Goal: Information Seeking & Learning: Learn about a topic

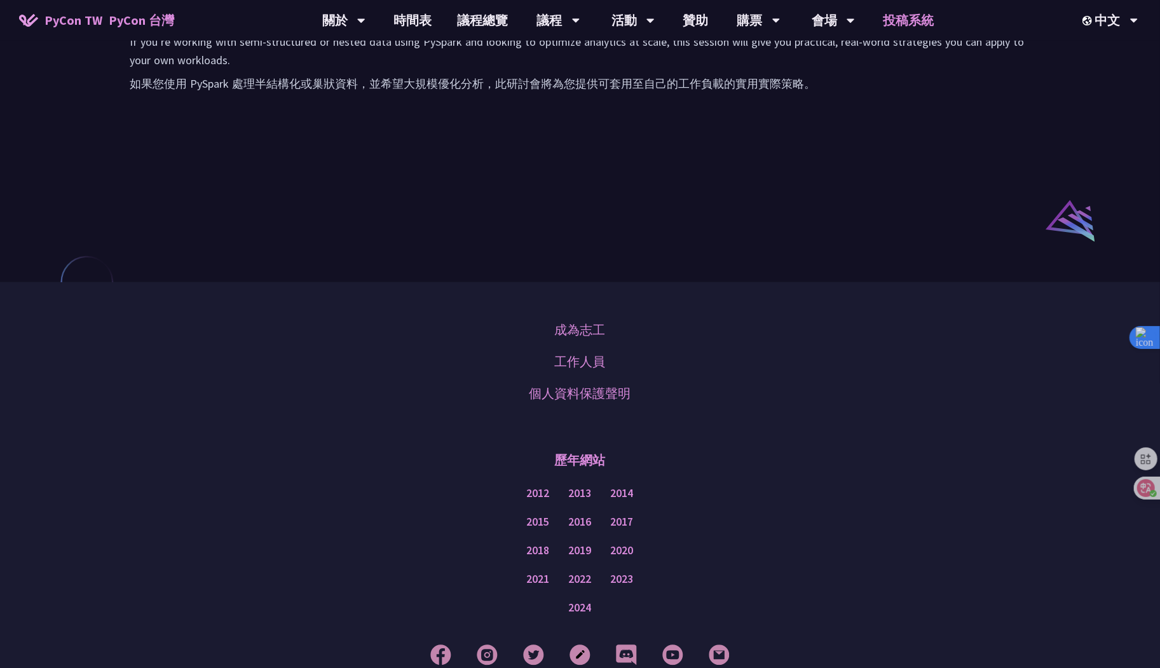
scroll to position [995, 0]
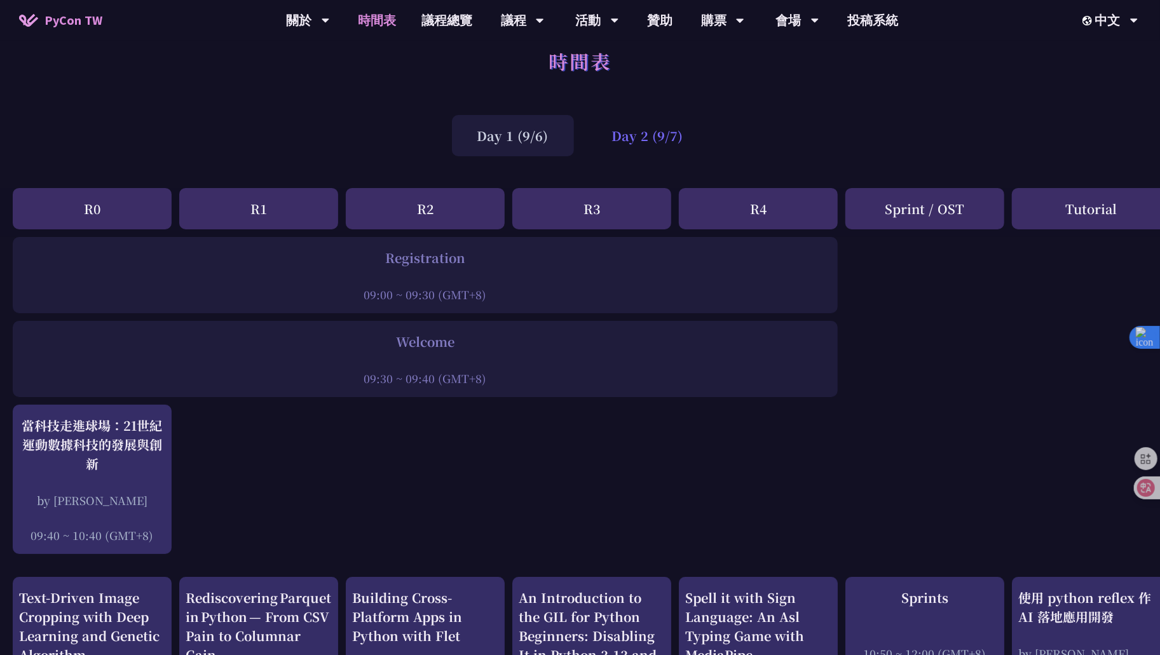
scroll to position [13, 0]
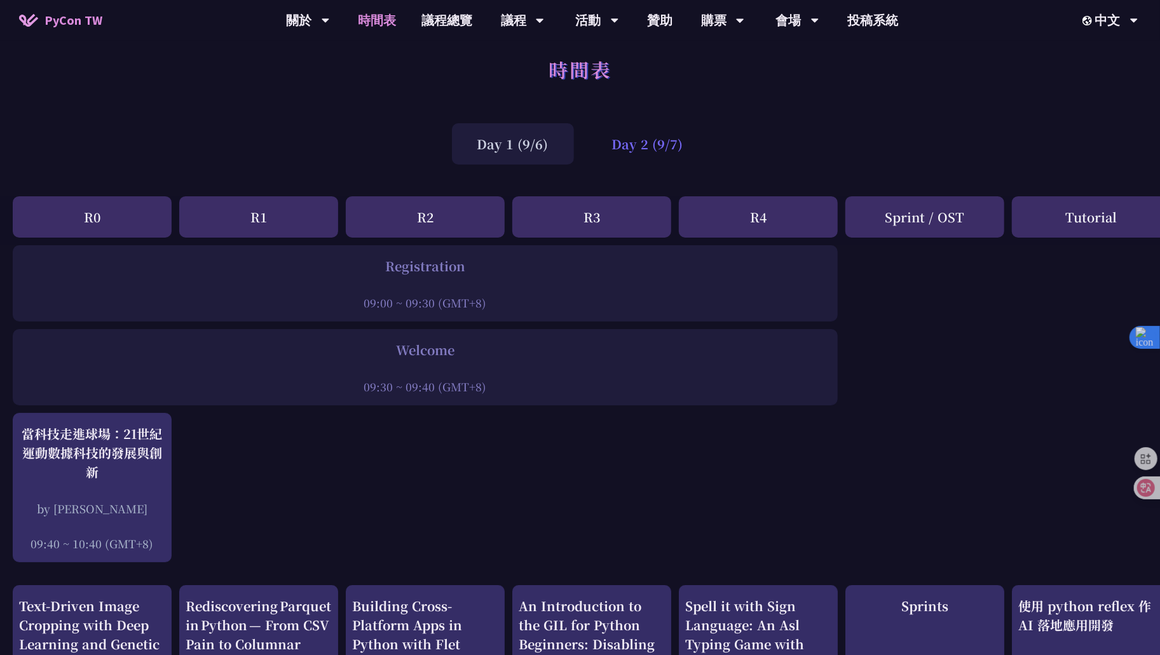
click at [642, 153] on div "Day 2 (9/7)" at bounding box center [647, 143] width 122 height 41
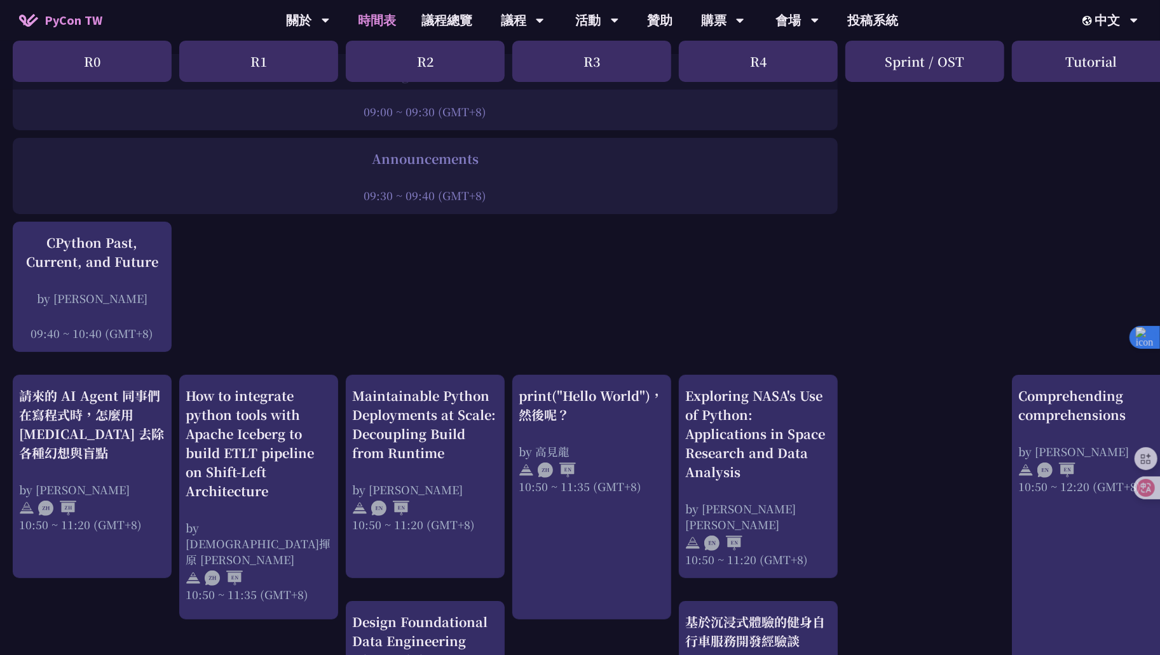
scroll to position [390, 0]
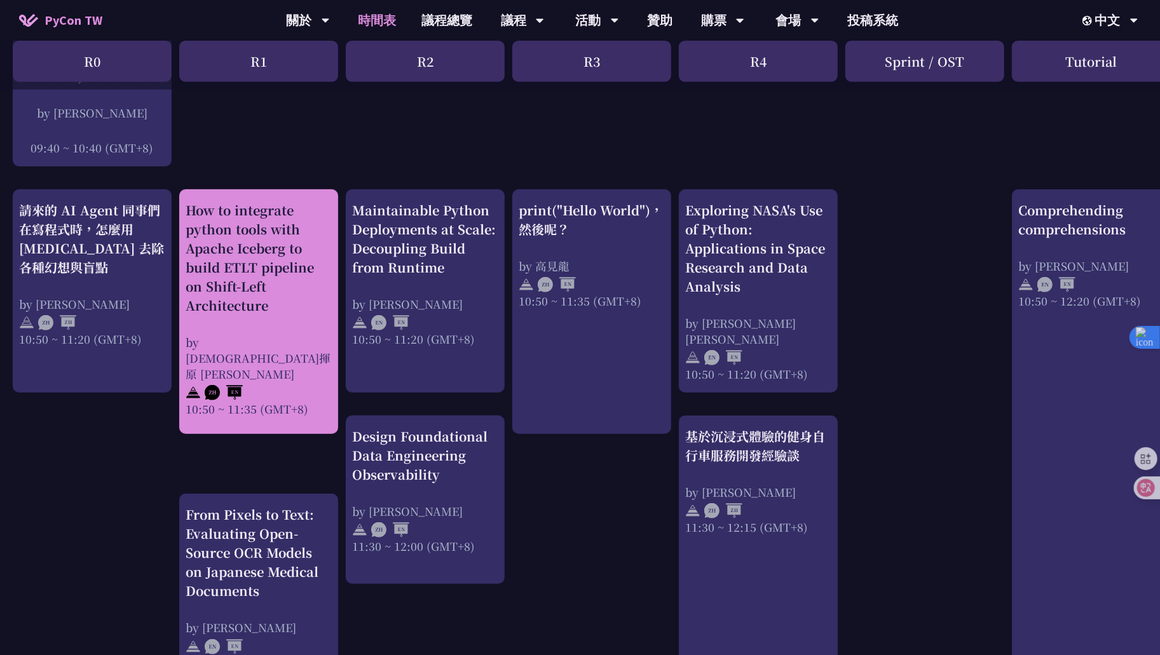
click at [296, 299] on div "How to integrate python tools with Apache Iceberg to build ETLT pipeline on Shi…" at bounding box center [259, 258] width 146 height 114
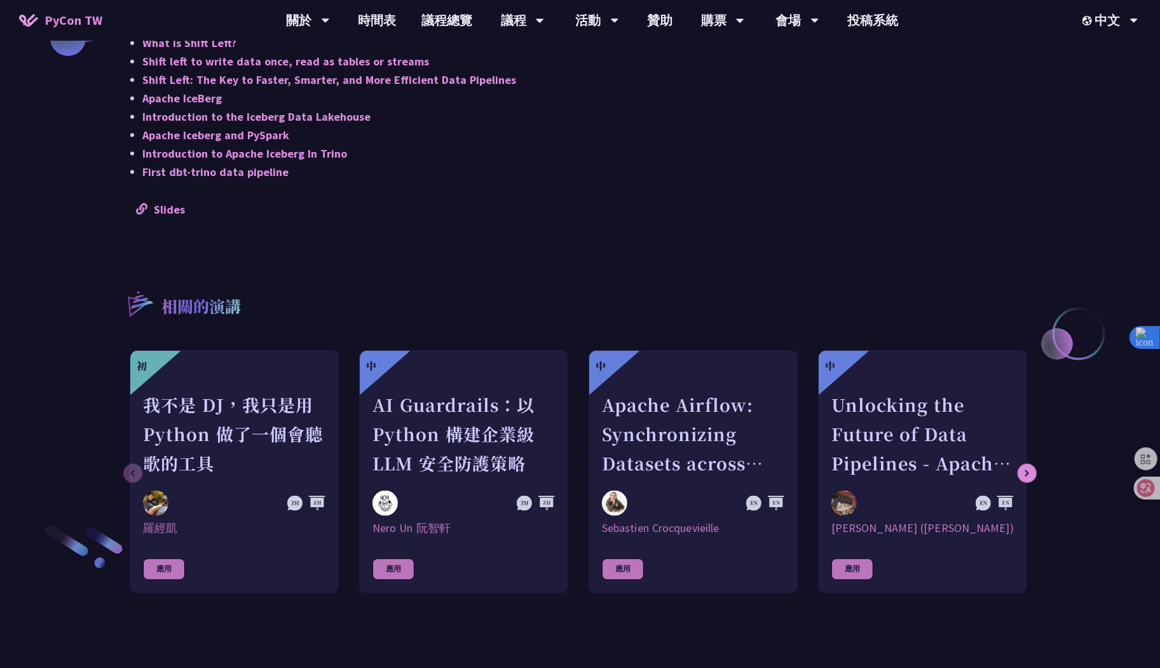
scroll to position [1136, 0]
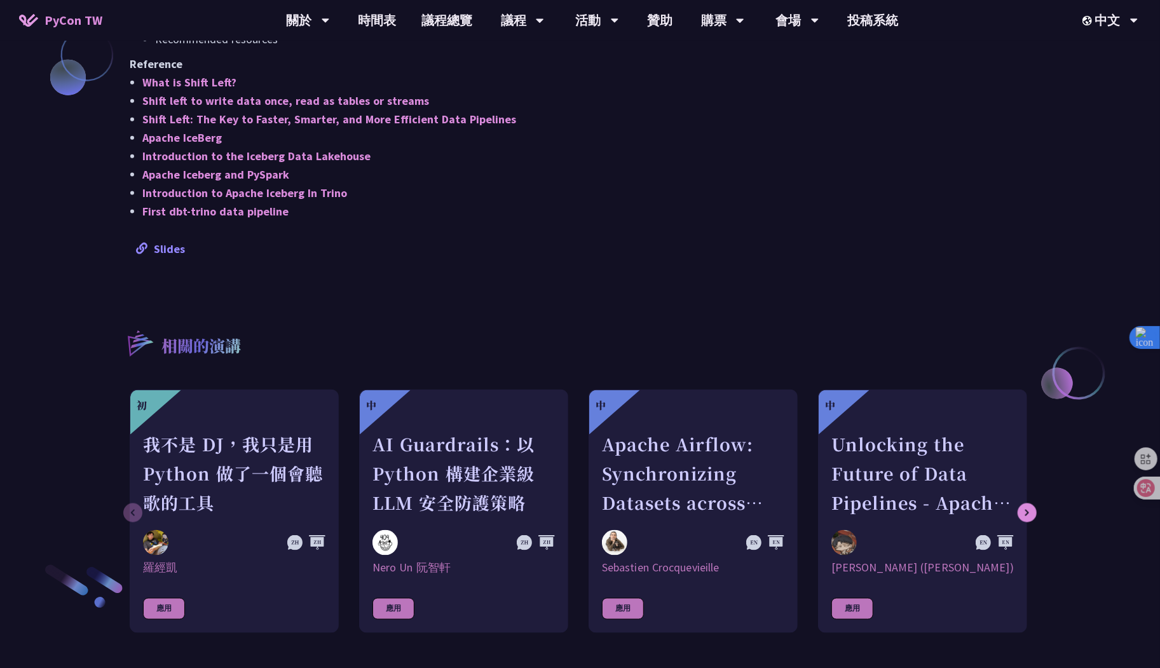
click at [164, 241] on link "Slides" at bounding box center [160, 248] width 49 height 15
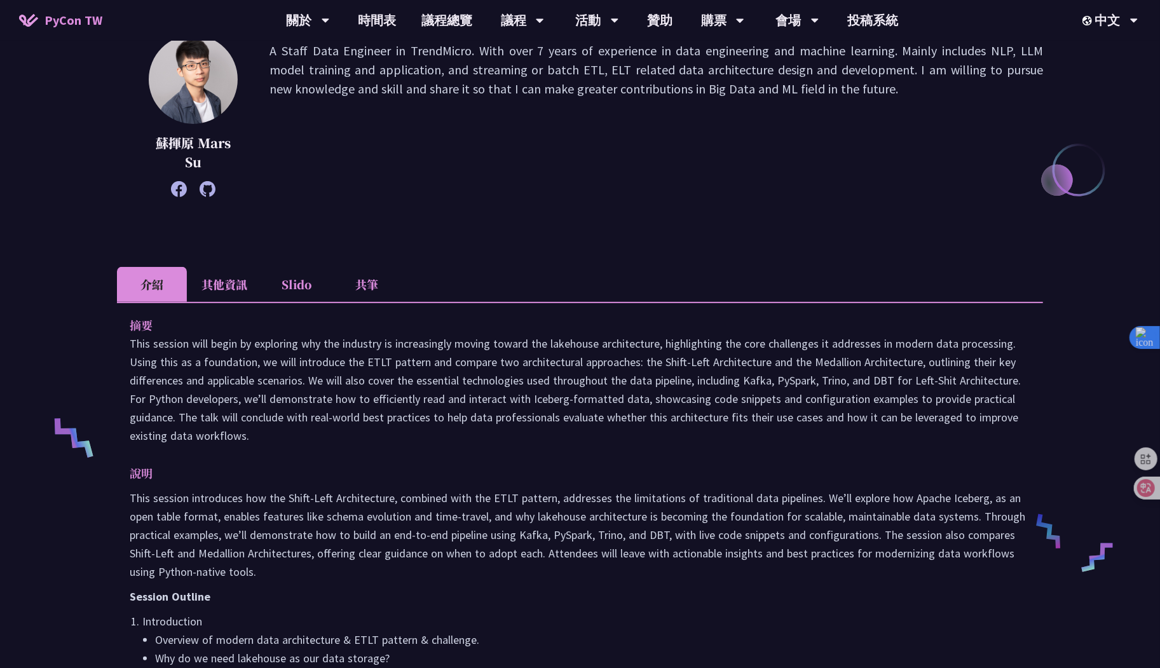
scroll to position [0, 0]
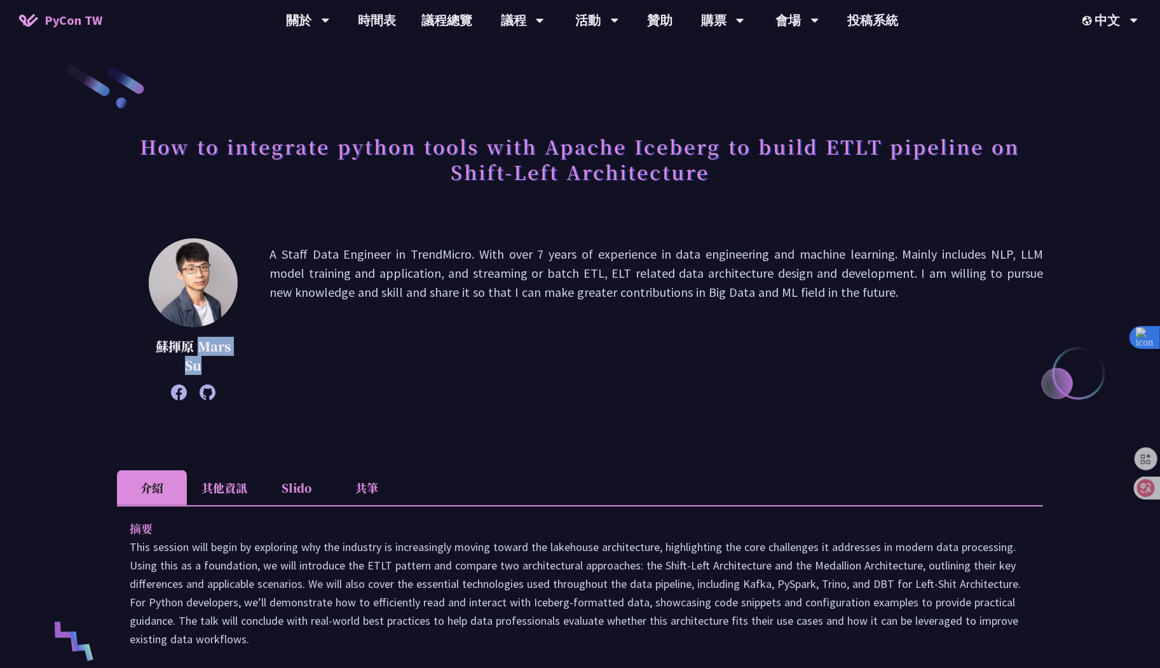
drag, startPoint x: 198, startPoint y: 345, endPoint x: 235, endPoint y: 359, distance: 39.4
click at [235, 359] on p "蘇揮原 Mars Su" at bounding box center [193, 356] width 89 height 38
copy p "Mars Su"
click at [208, 391] on icon at bounding box center [208, 392] width 16 height 16
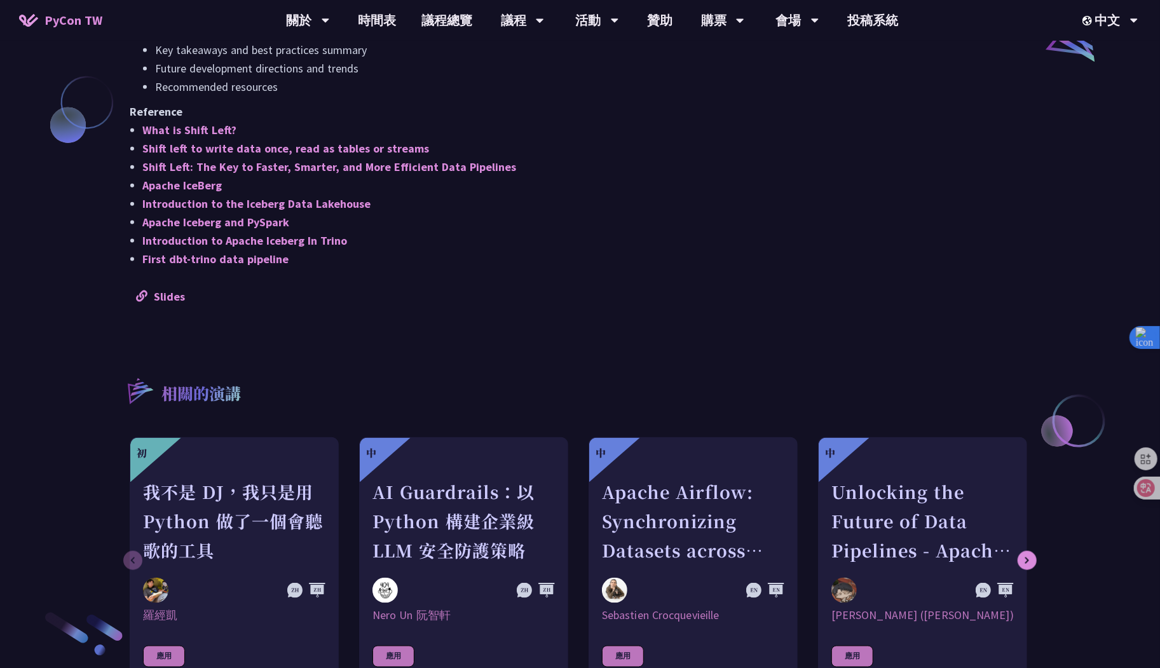
scroll to position [1099, 0]
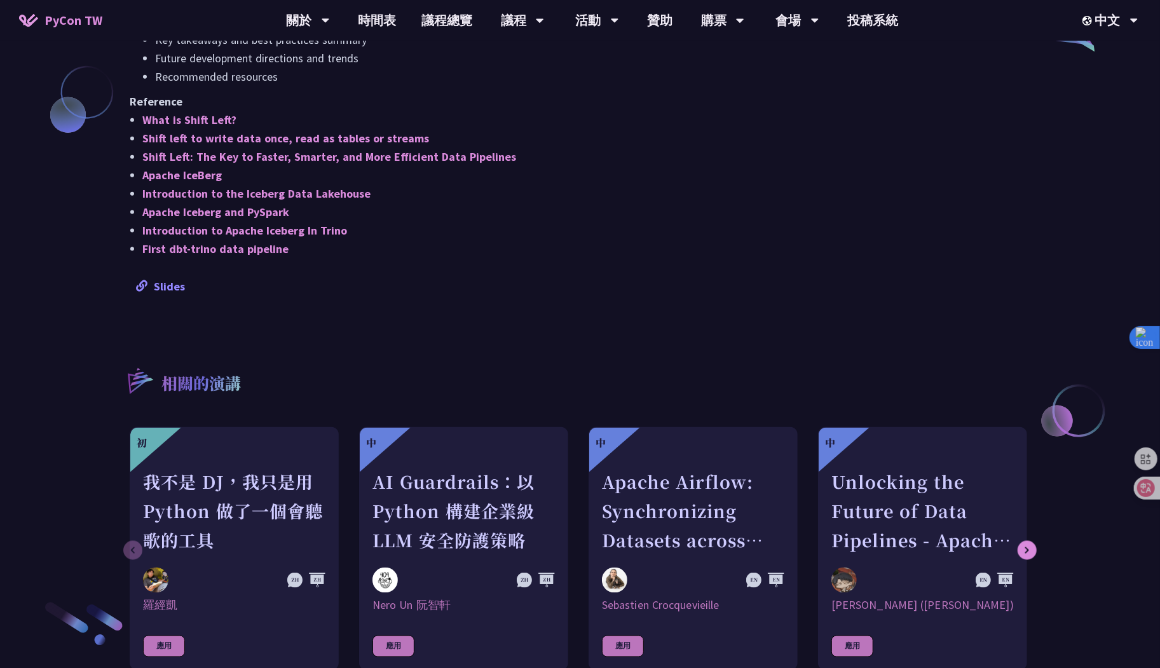
click at [176, 286] on link "Slides" at bounding box center [160, 286] width 49 height 15
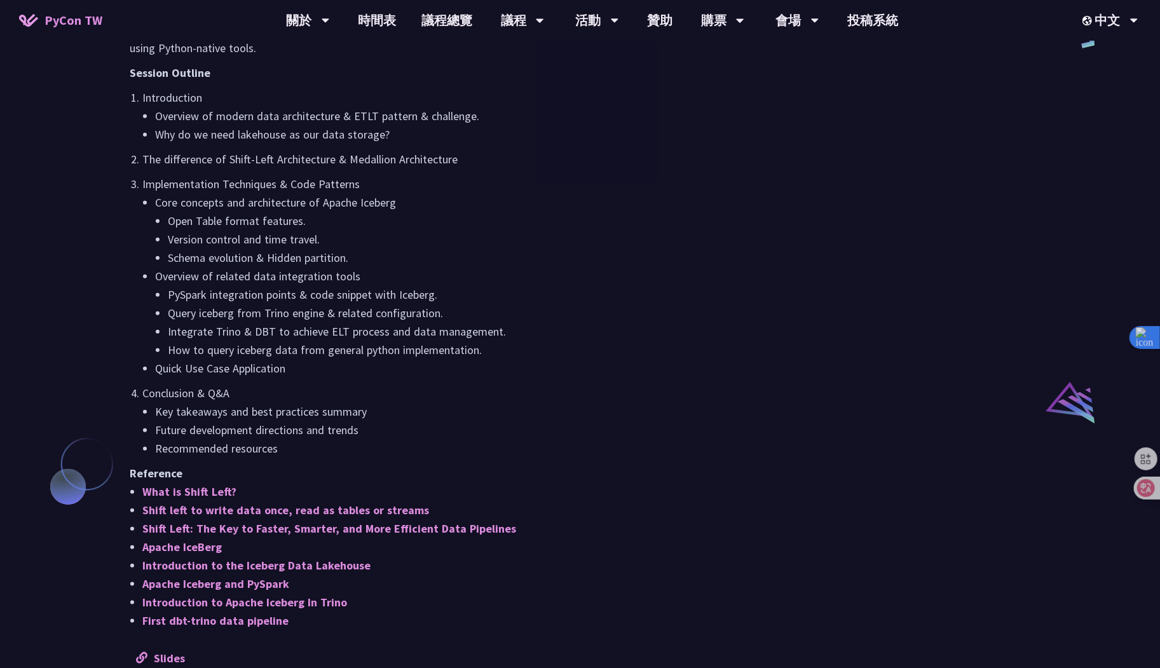
scroll to position [0, 0]
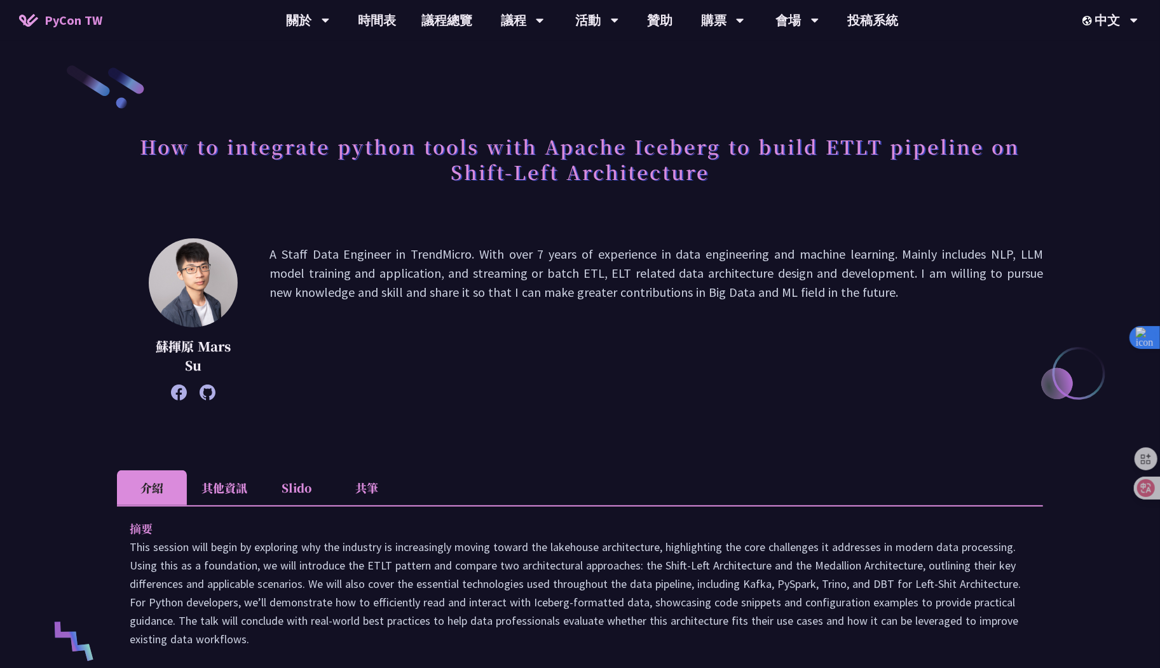
click at [687, 351] on p "A Staff Data Engineer in TrendMicro. With over 7 years of experience in data en…" at bounding box center [655, 319] width 773 height 149
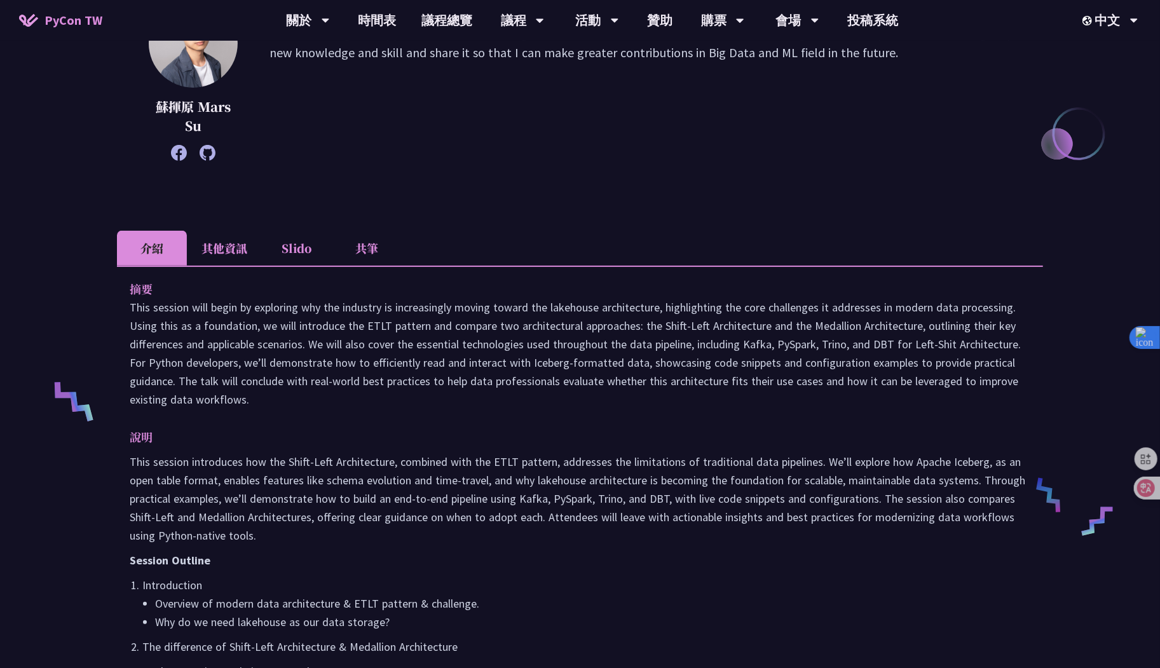
scroll to position [225, 0]
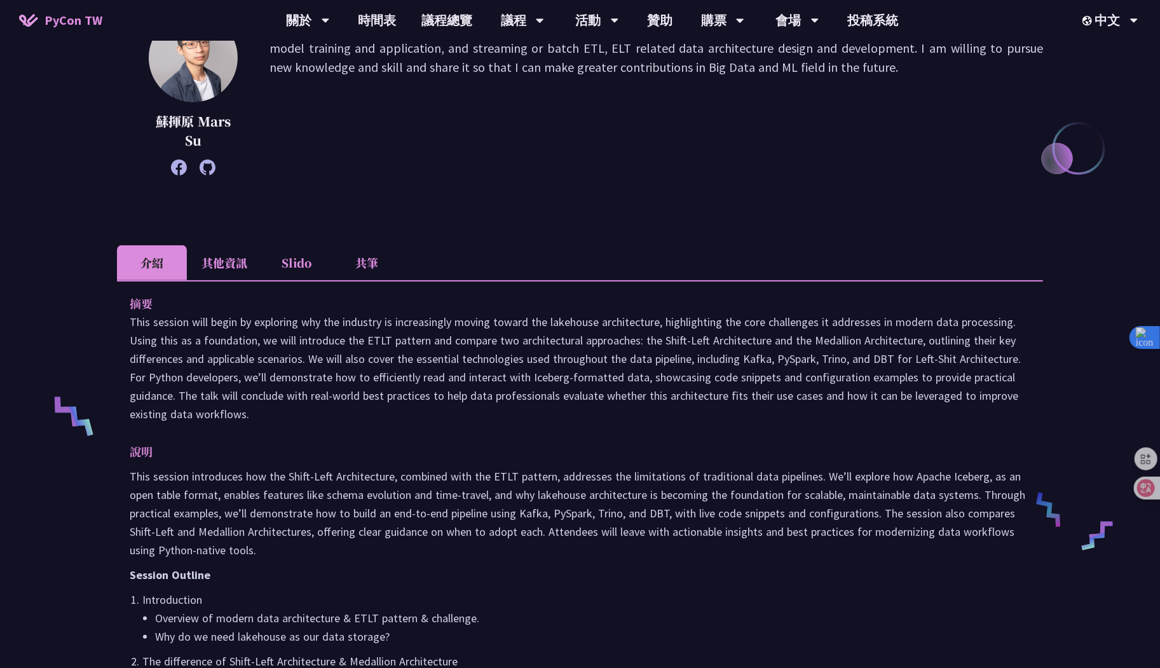
click at [210, 262] on li "其他資訊" at bounding box center [224, 262] width 75 height 35
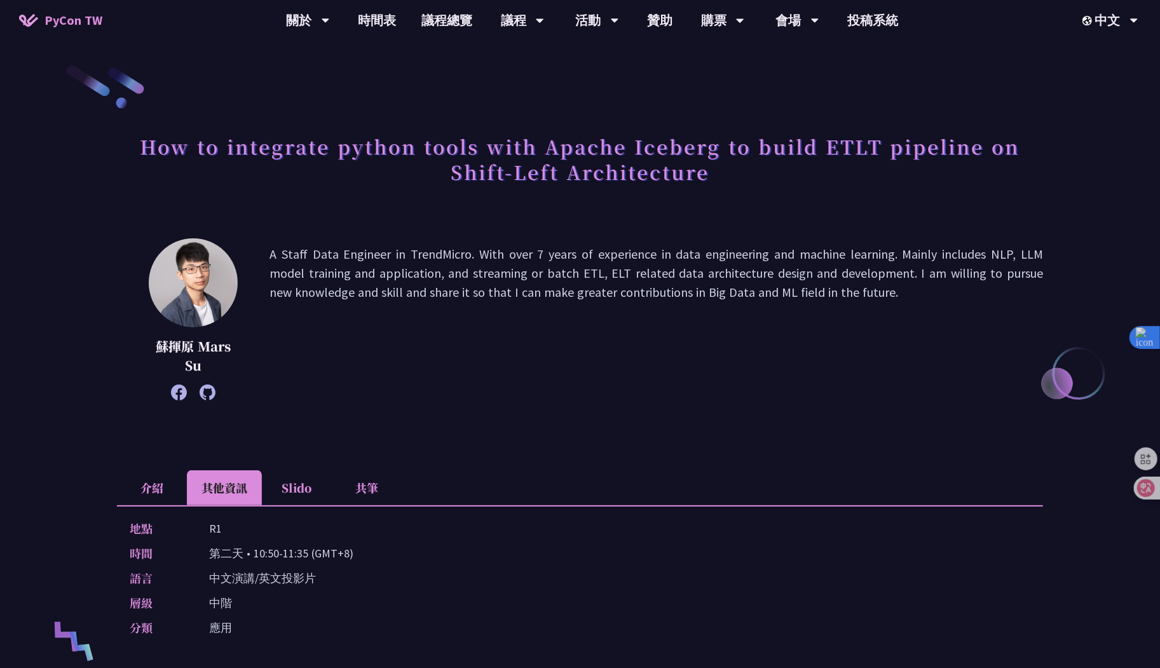
scroll to position [403, 0]
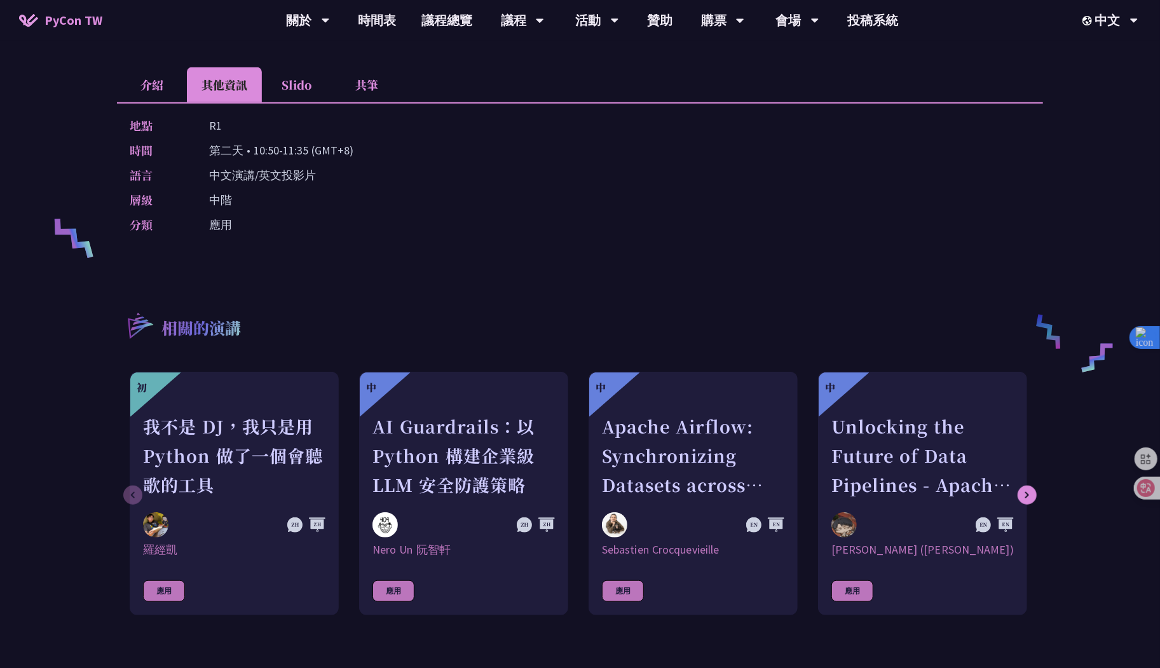
click at [317, 89] on li "Slido" at bounding box center [297, 84] width 70 height 35
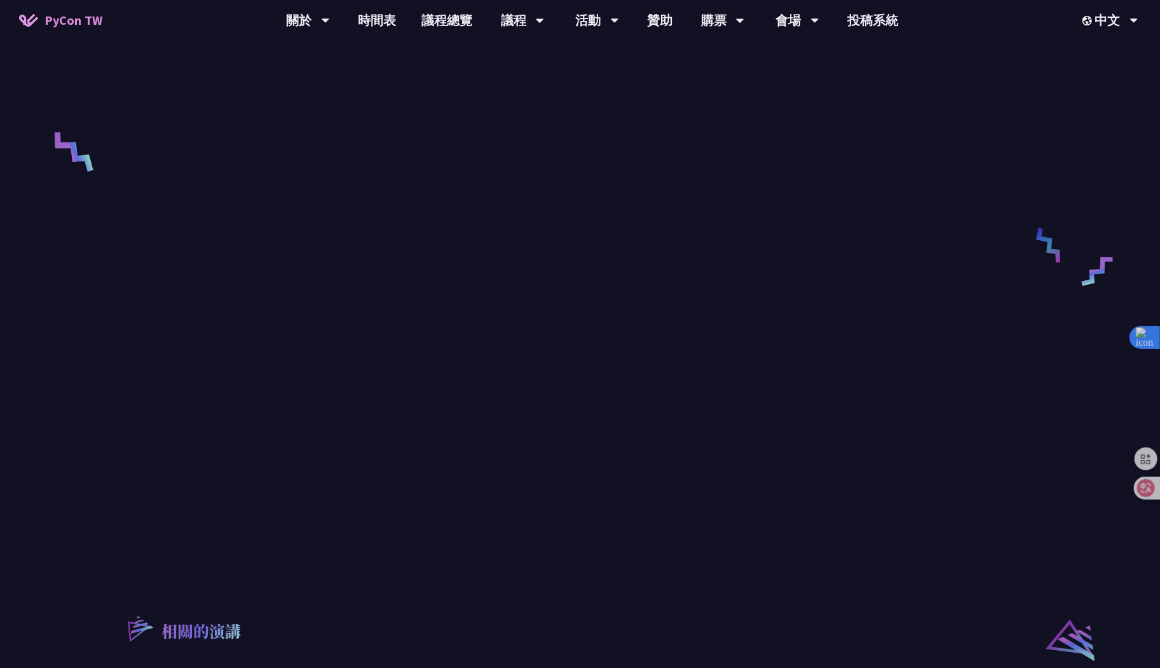
scroll to position [485, 0]
